Goal: Task Accomplishment & Management: Use online tool/utility

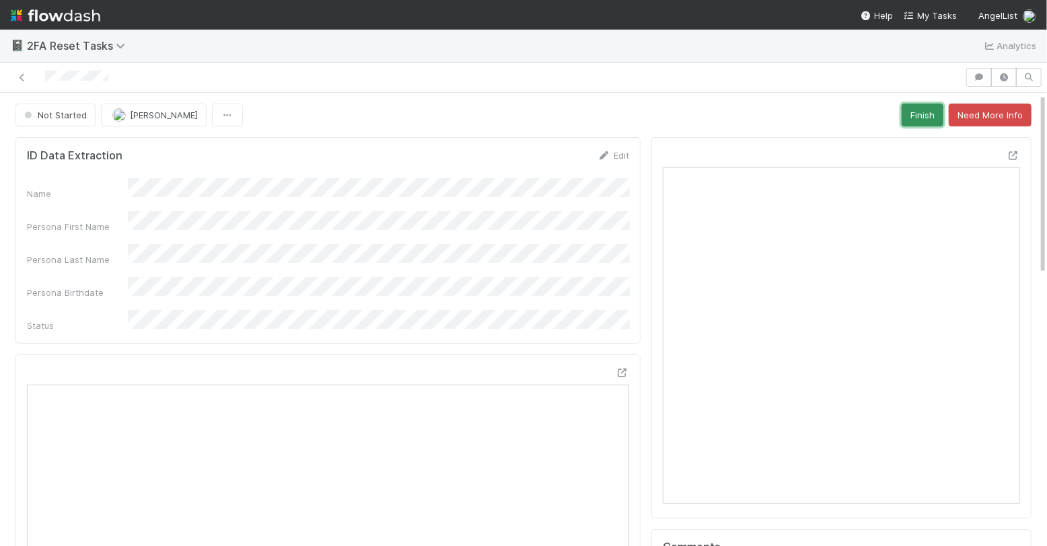
click at [931, 107] on button "Finish" at bounding box center [923, 115] width 42 height 23
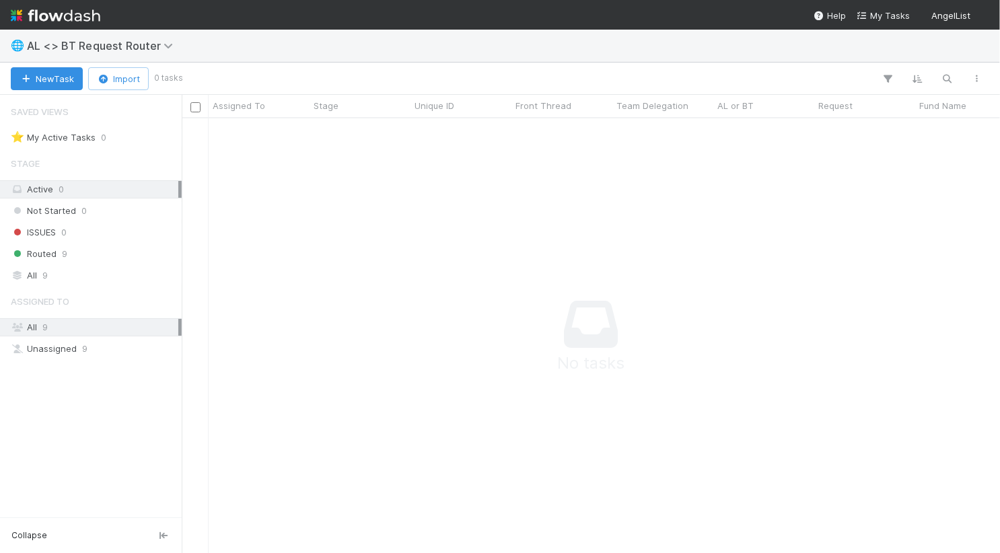
scroll to position [434, 818]
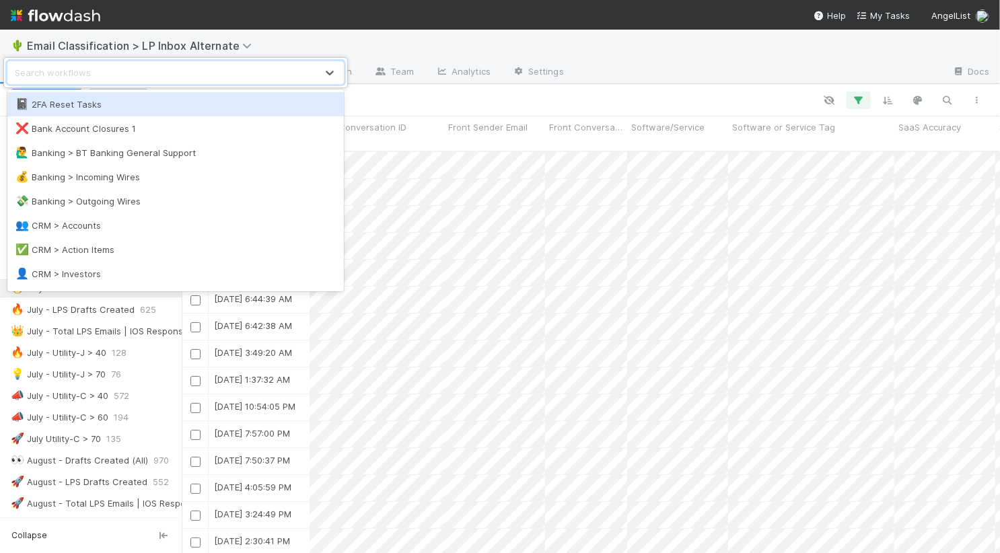
scroll to position [412, 818]
